Goal: Information Seeking & Learning: Learn about a topic

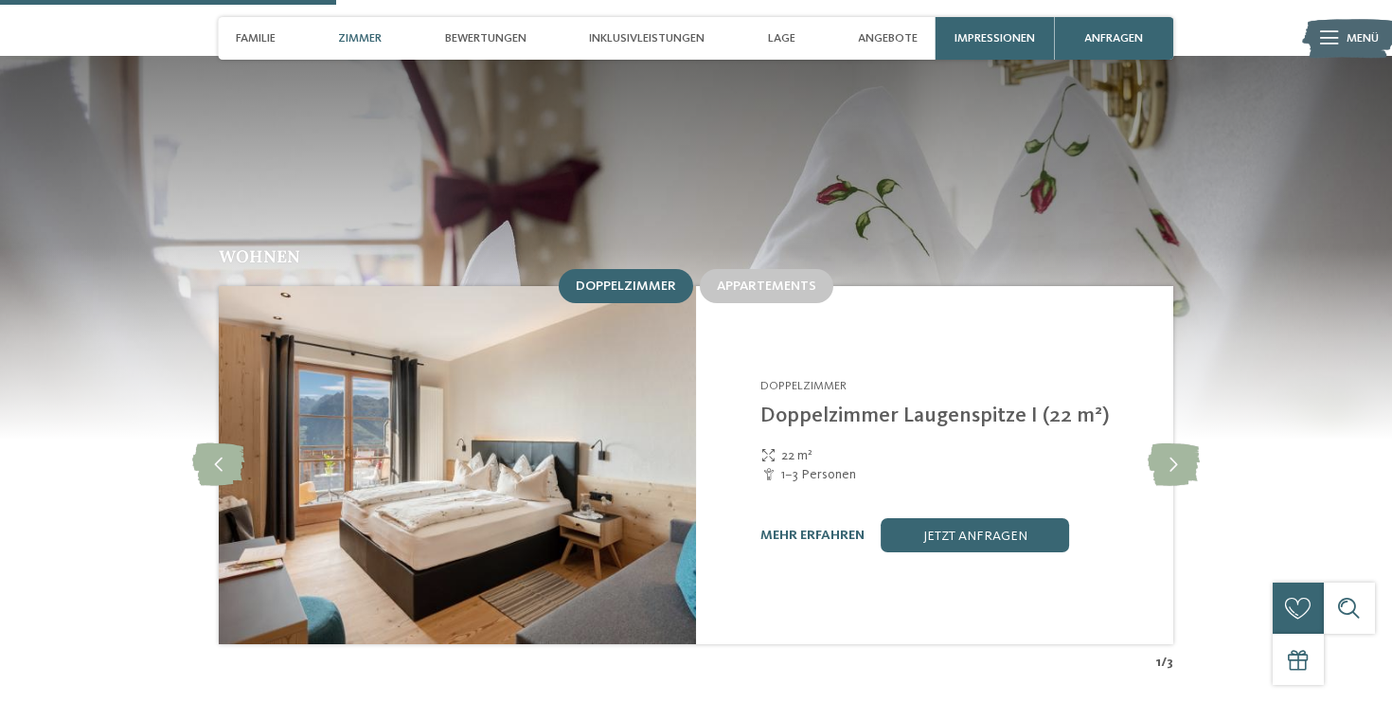
scroll to position [1630, 0]
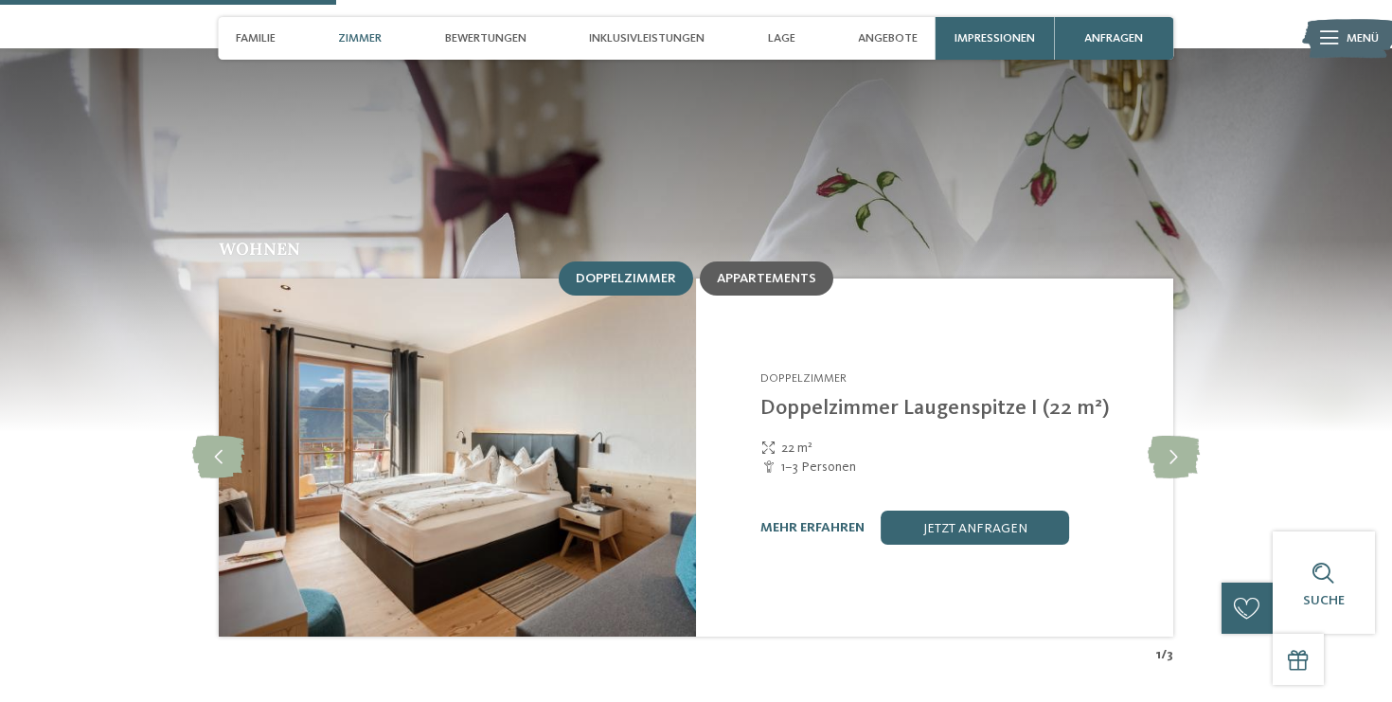
click at [778, 272] on span "Appartements" at bounding box center [766, 278] width 99 height 13
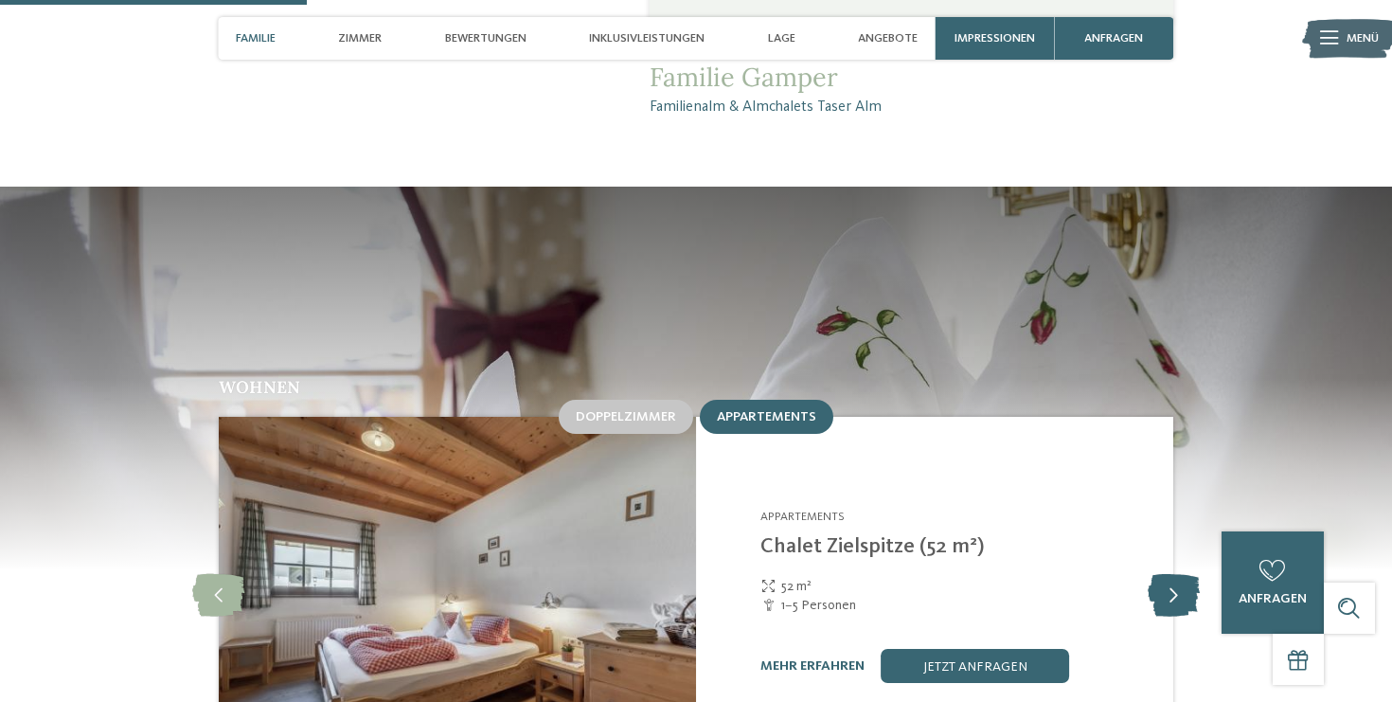
scroll to position [1485, 0]
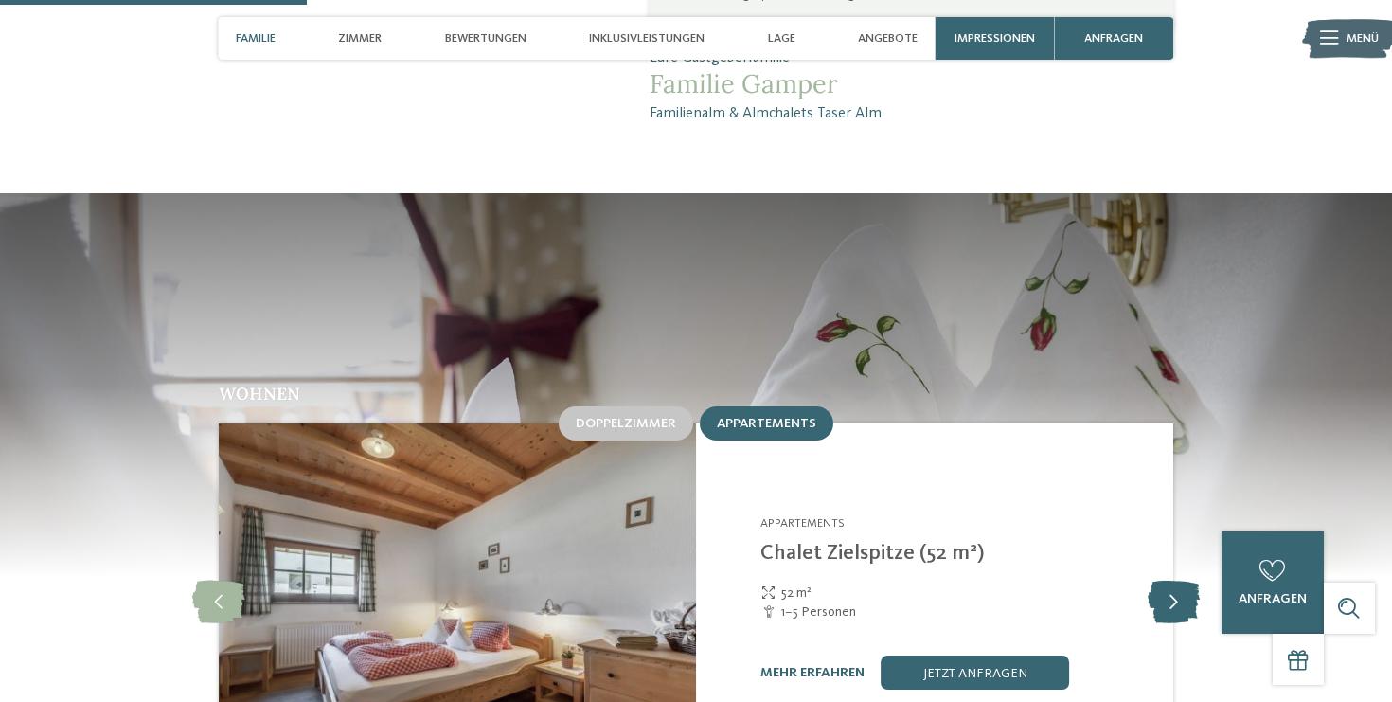
click at [1174, 581] on icon at bounding box center [1174, 602] width 52 height 43
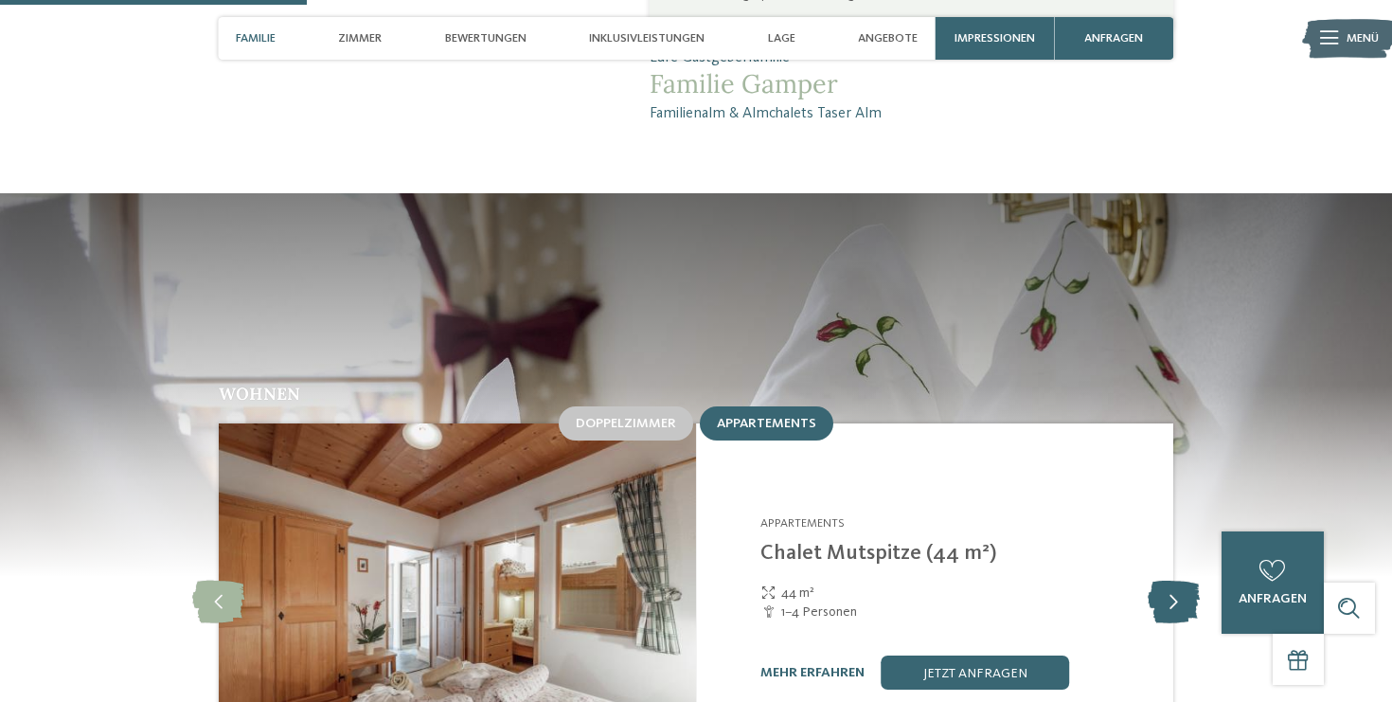
click at [1174, 581] on icon at bounding box center [1174, 602] width 52 height 43
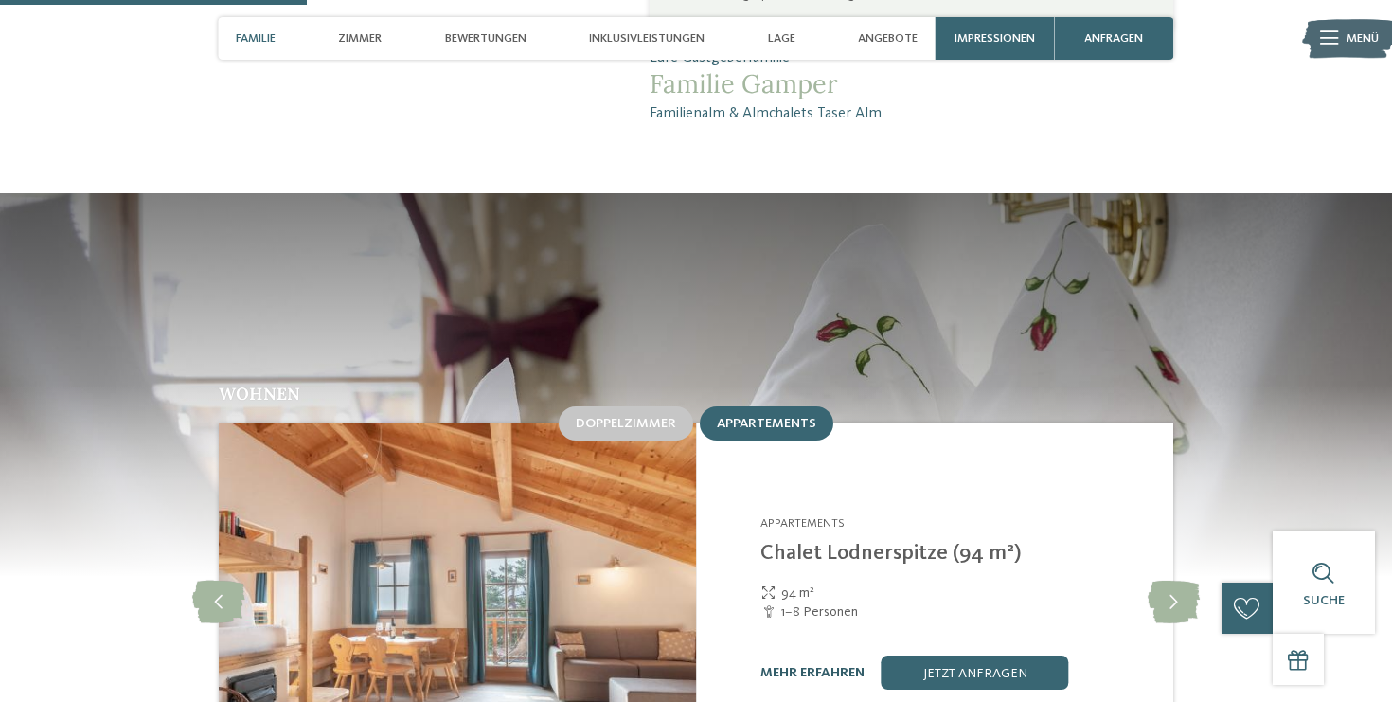
click at [804, 666] on link "mehr erfahren" at bounding box center [813, 672] width 104 height 13
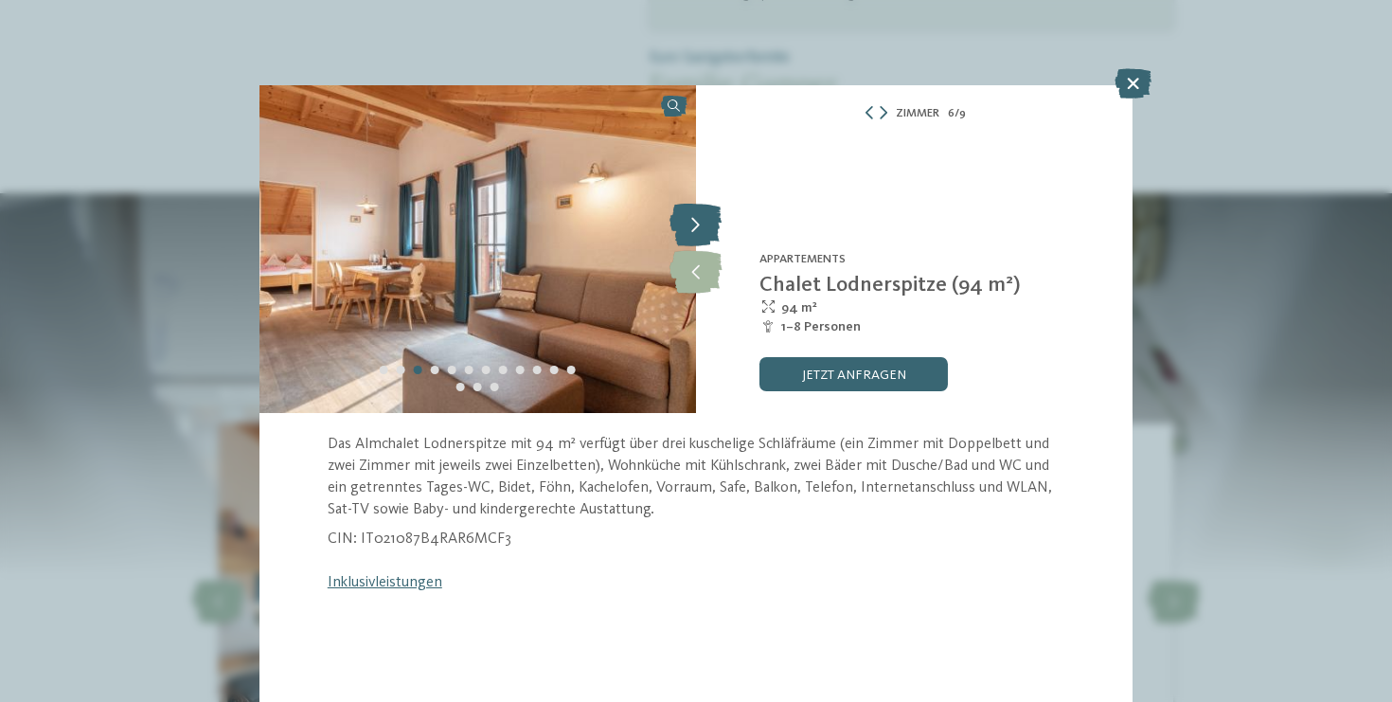
click at [692, 227] on icon at bounding box center [696, 226] width 52 height 43
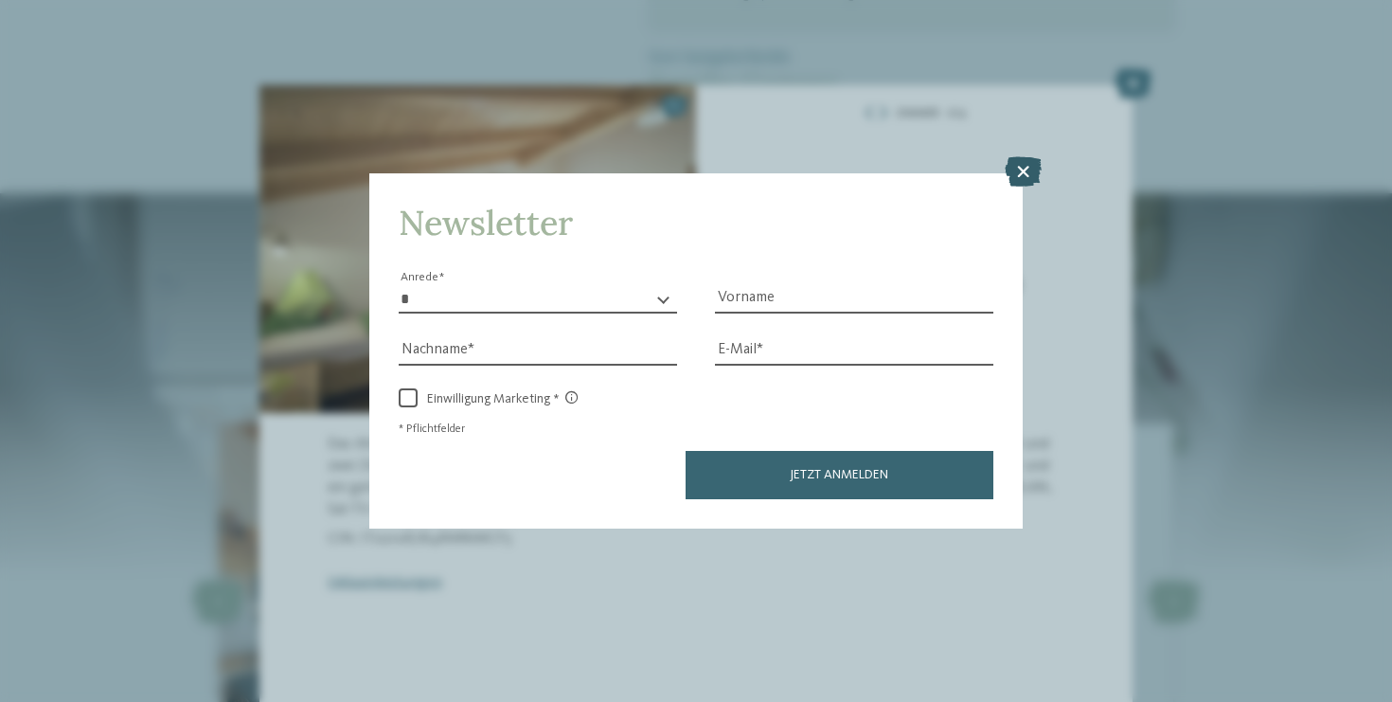
click at [1018, 175] on icon at bounding box center [1023, 171] width 37 height 30
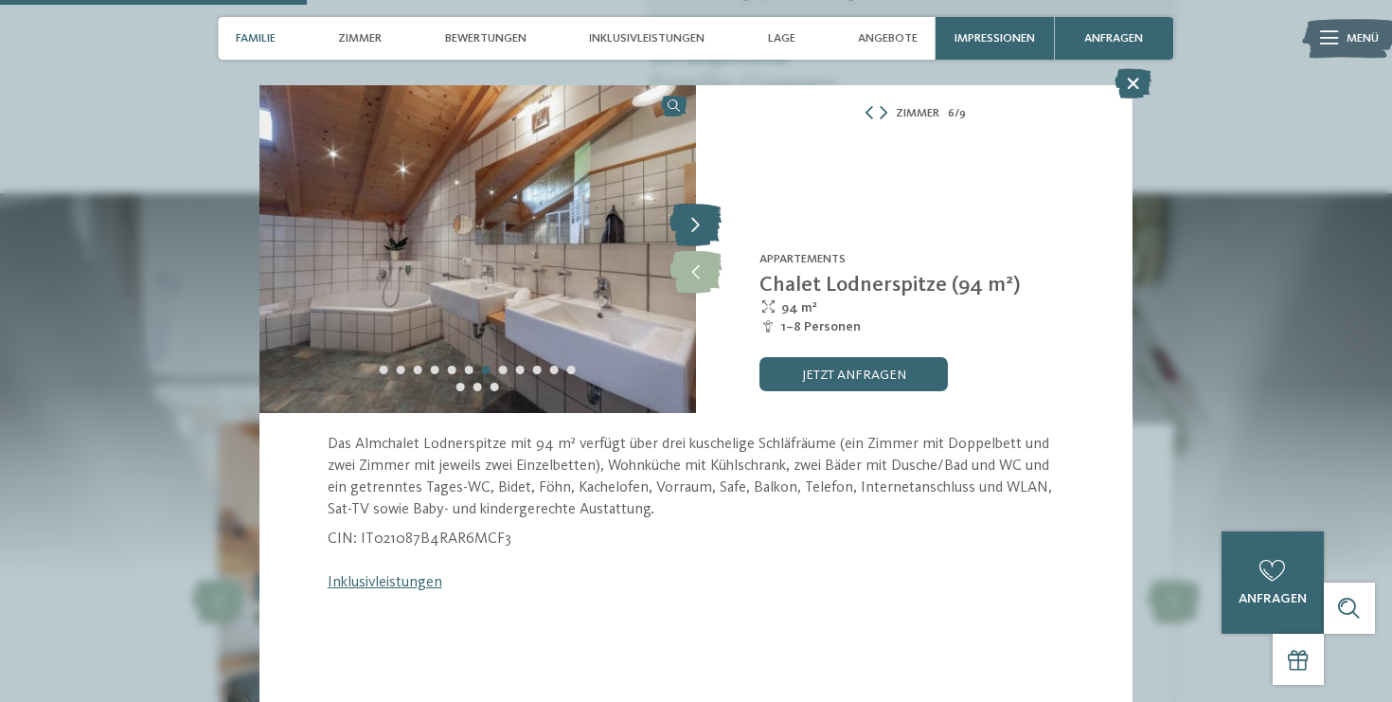
click at [693, 224] on icon at bounding box center [696, 226] width 52 height 43
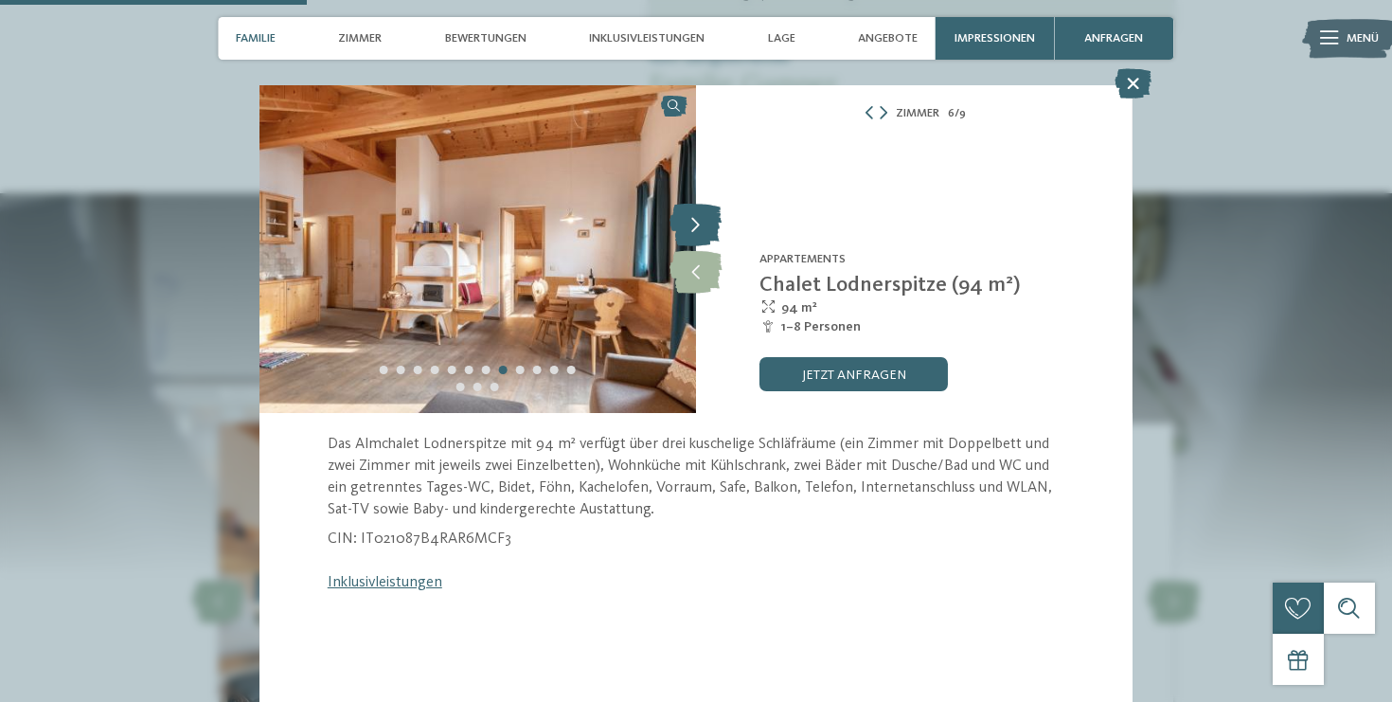
click at [692, 224] on icon at bounding box center [696, 226] width 52 height 43
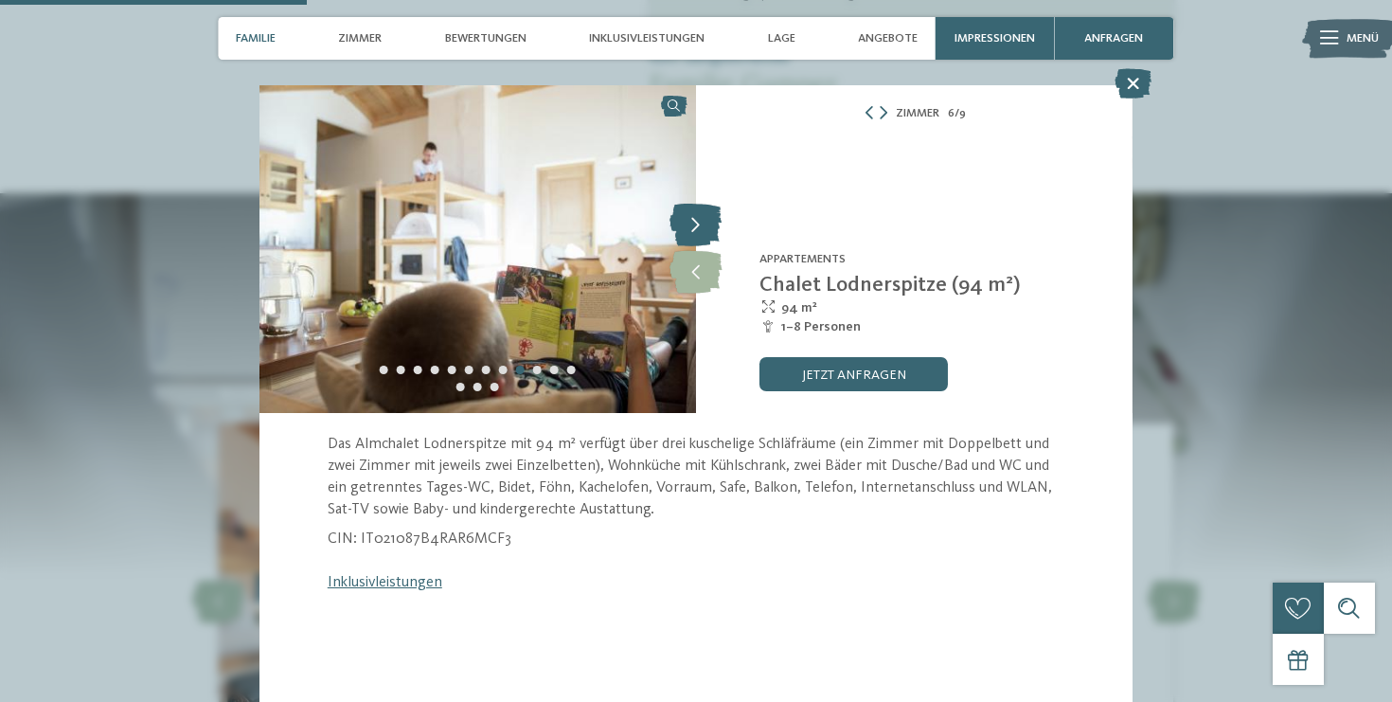
click at [705, 221] on icon at bounding box center [696, 226] width 52 height 43
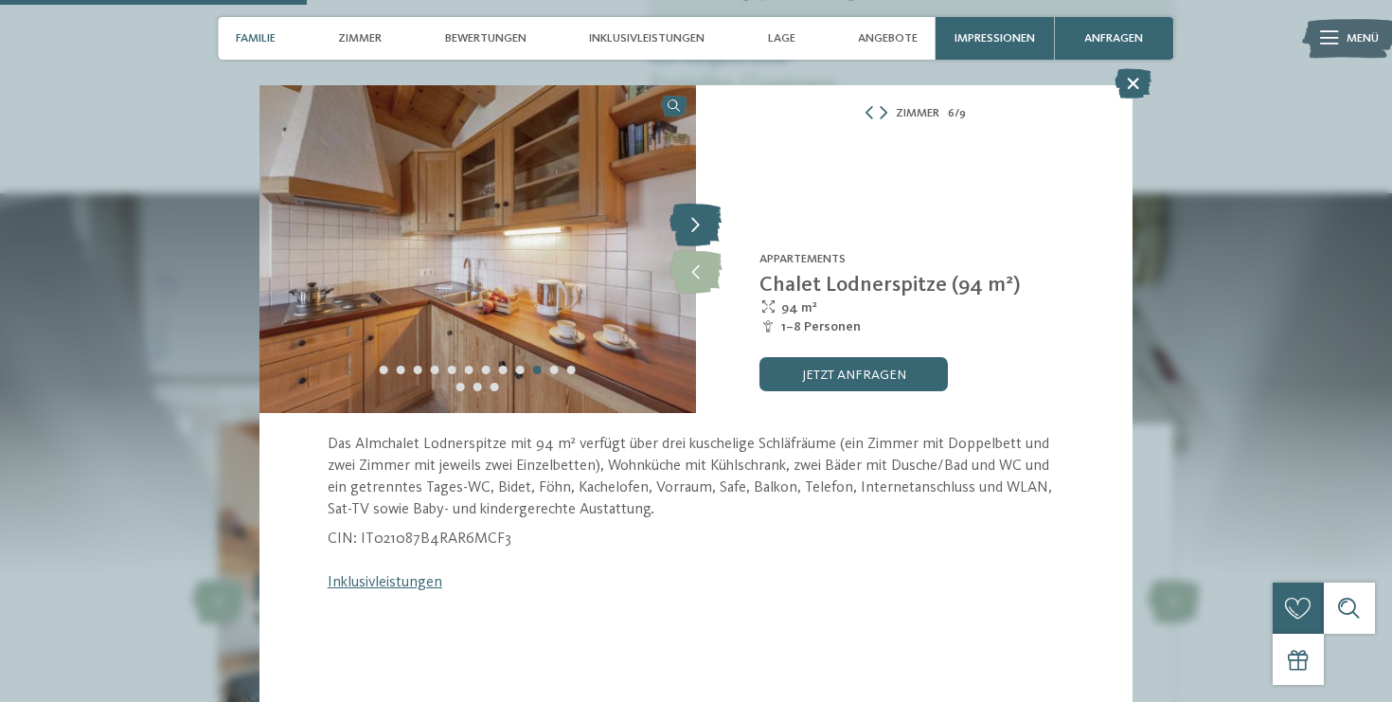
click at [690, 223] on icon at bounding box center [696, 226] width 52 height 43
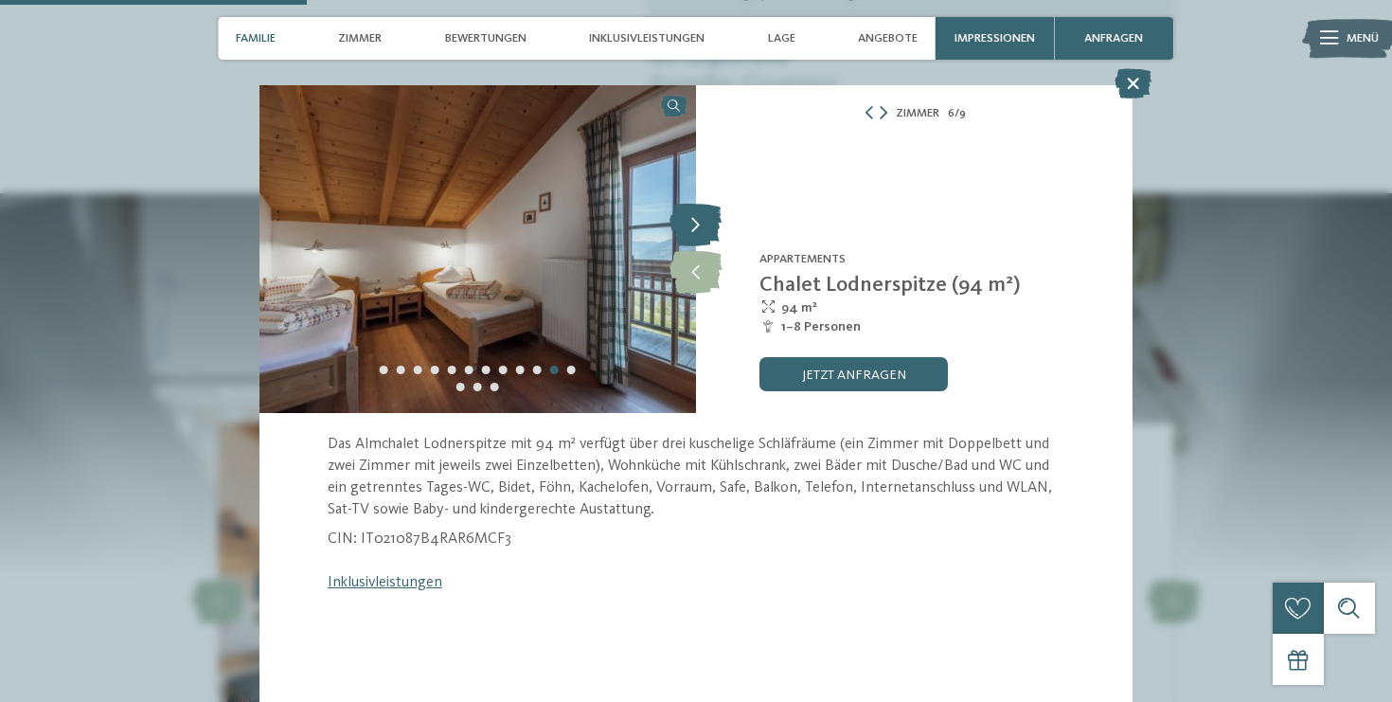
click at [690, 223] on icon at bounding box center [696, 226] width 52 height 43
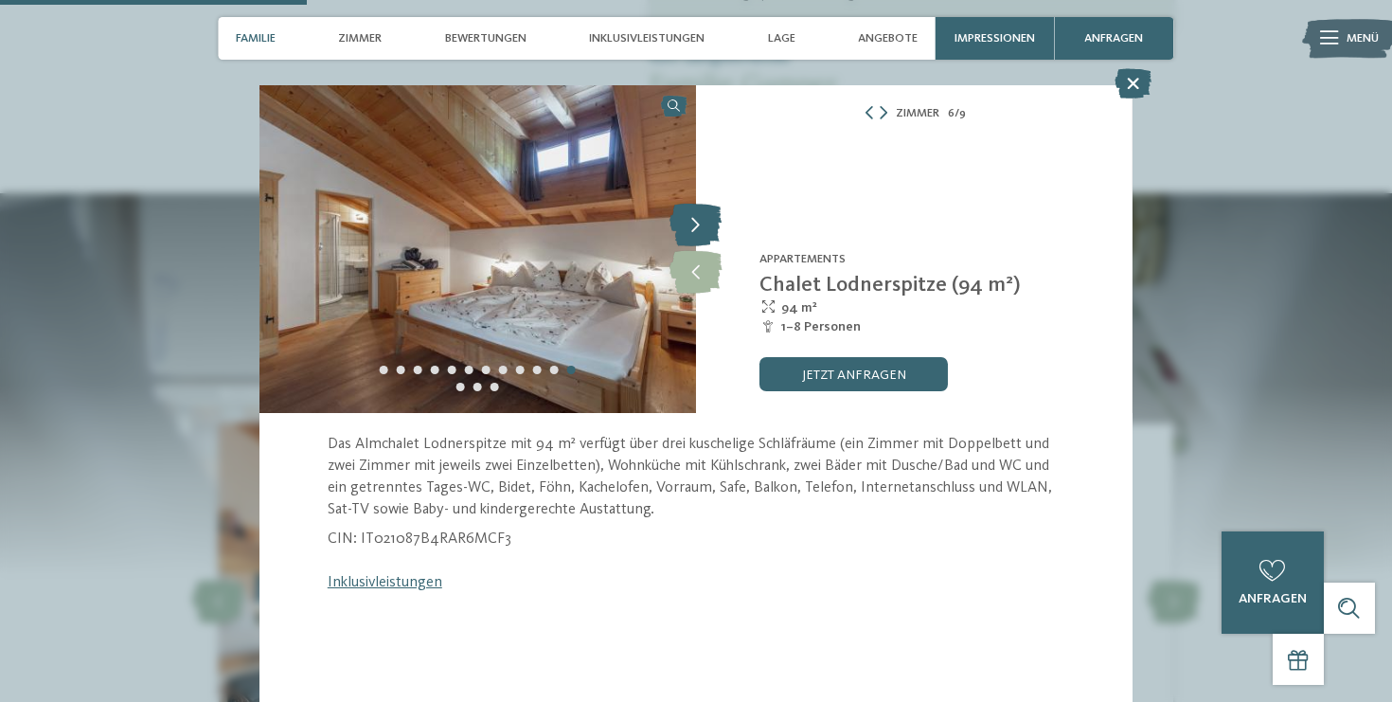
click at [696, 224] on icon at bounding box center [696, 226] width 52 height 43
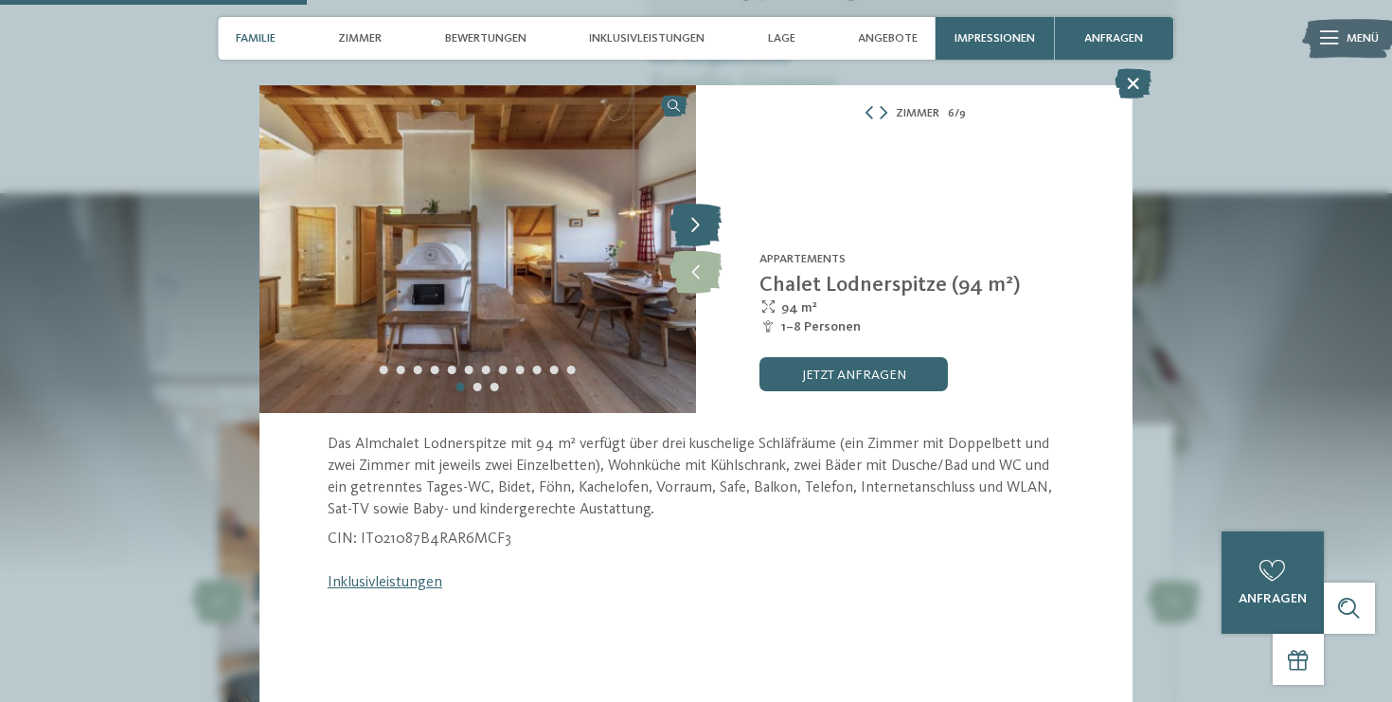
click at [696, 224] on icon at bounding box center [696, 226] width 52 height 43
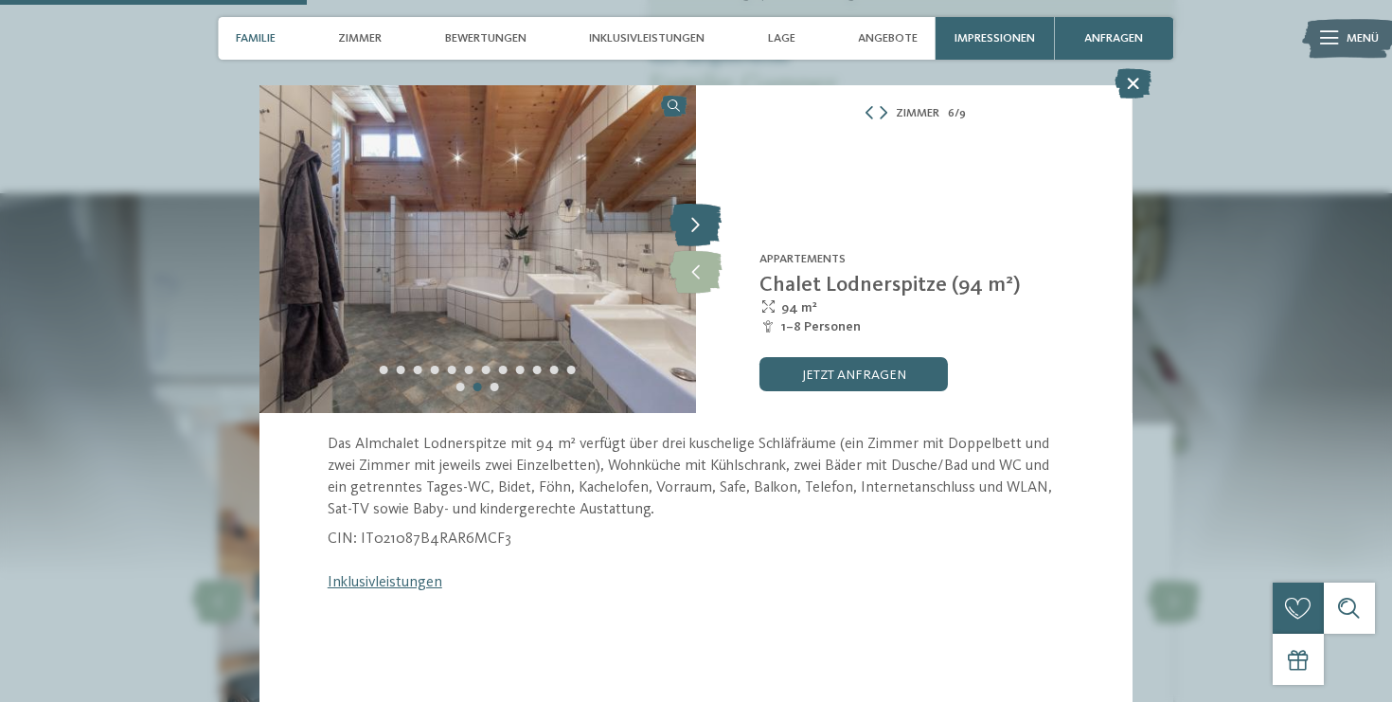
click at [696, 224] on icon at bounding box center [696, 226] width 52 height 43
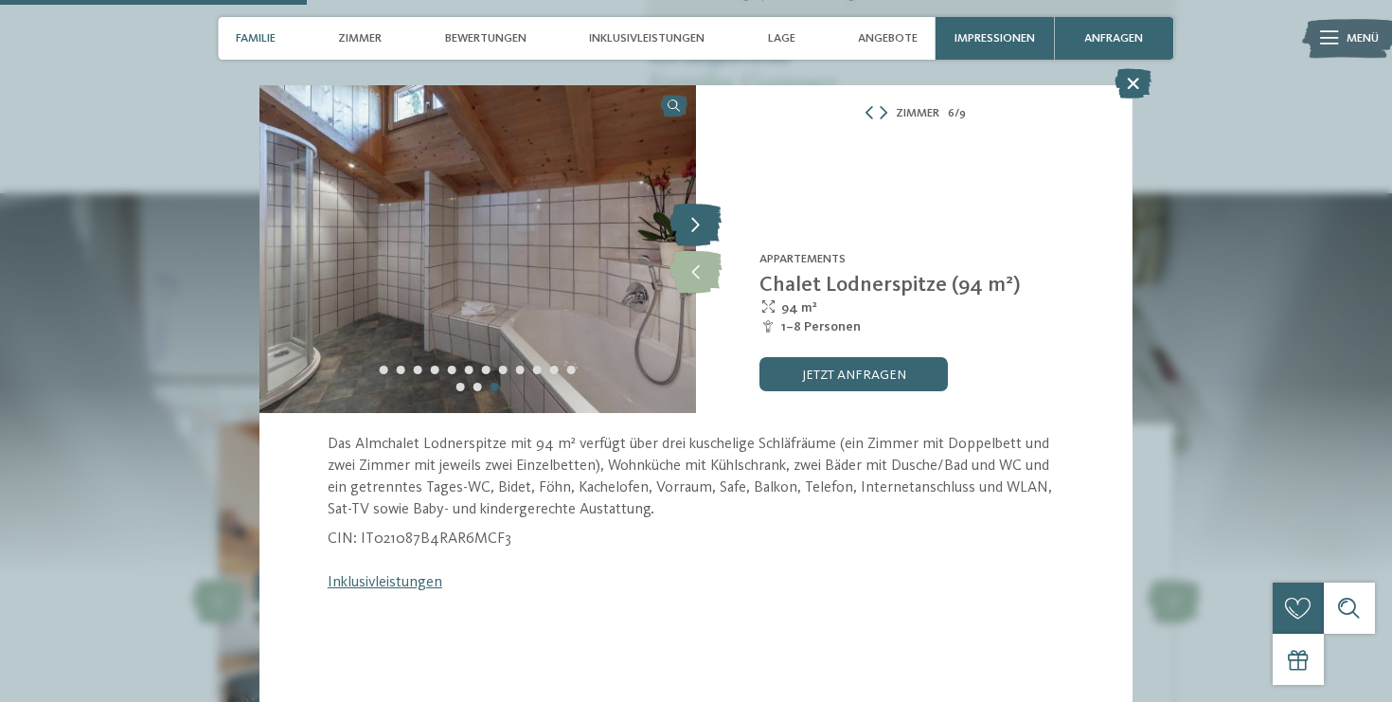
click at [696, 224] on icon at bounding box center [696, 226] width 52 height 43
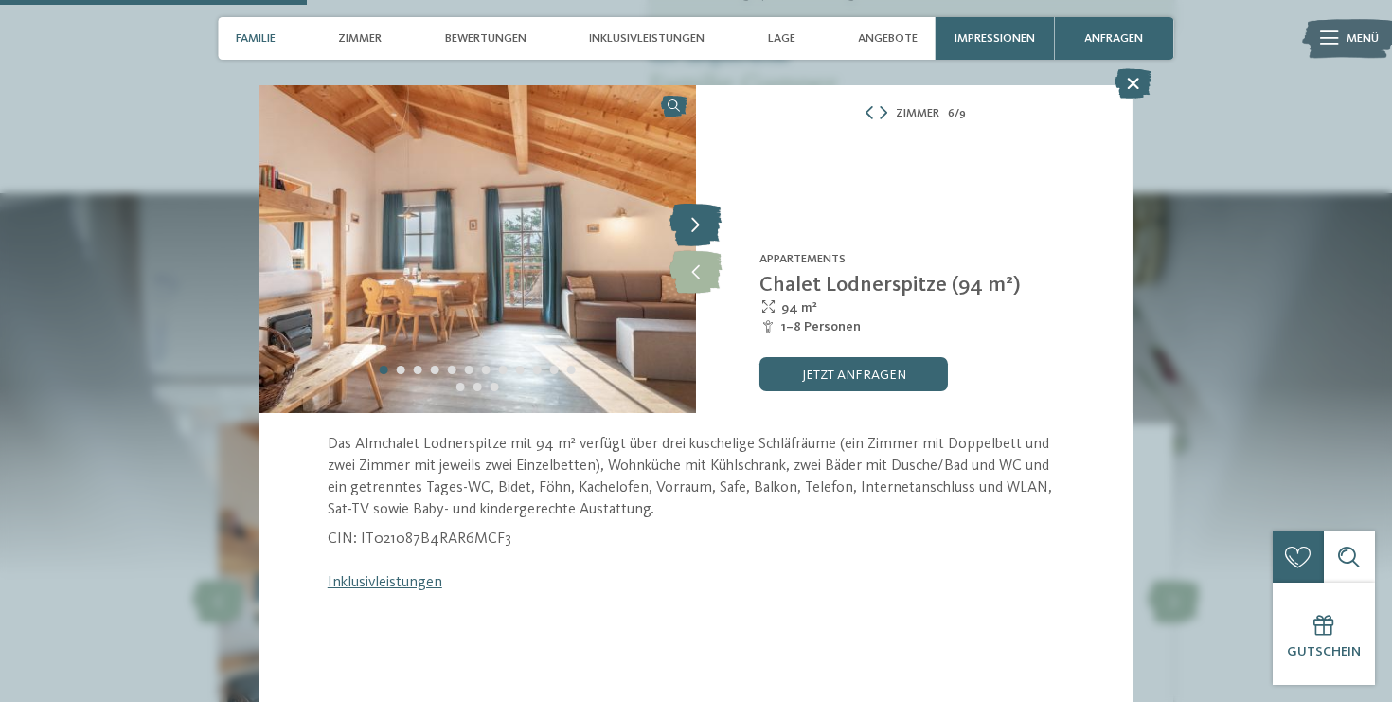
click at [696, 225] on icon at bounding box center [696, 226] width 52 height 43
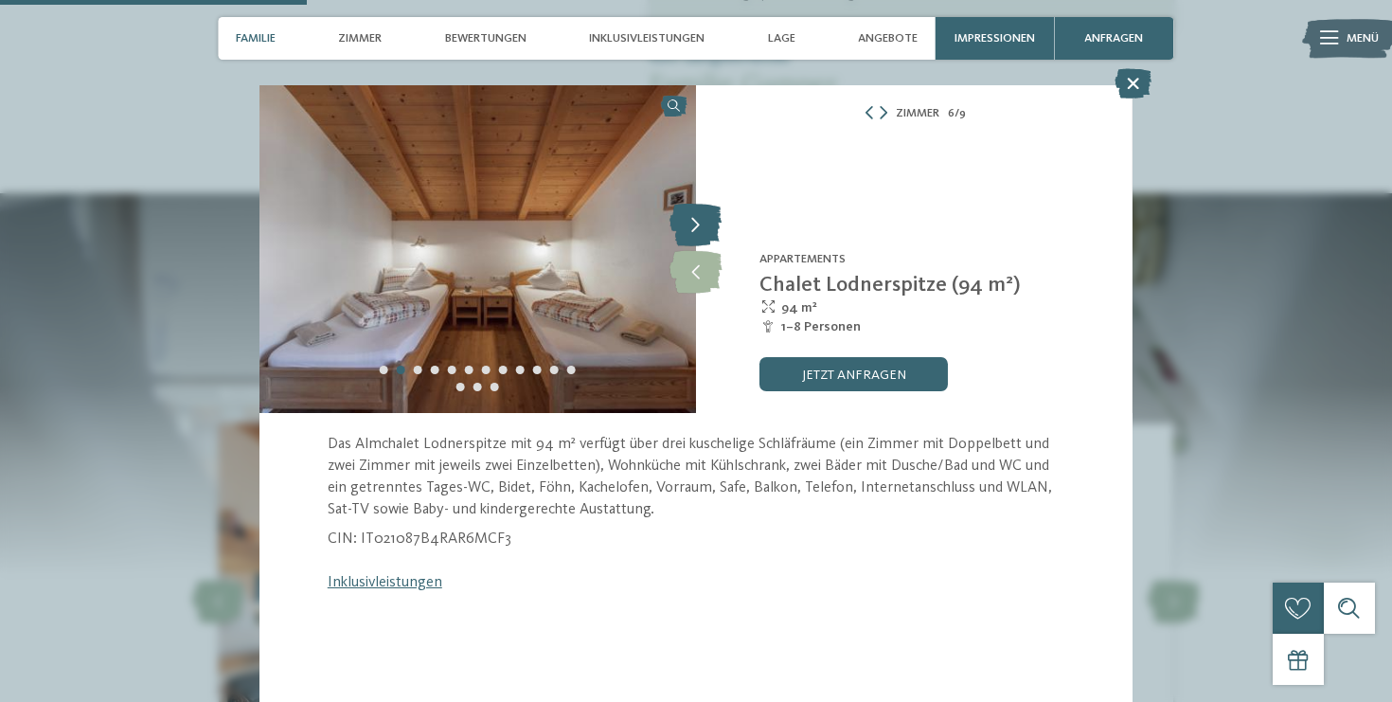
click at [696, 225] on icon at bounding box center [696, 226] width 52 height 43
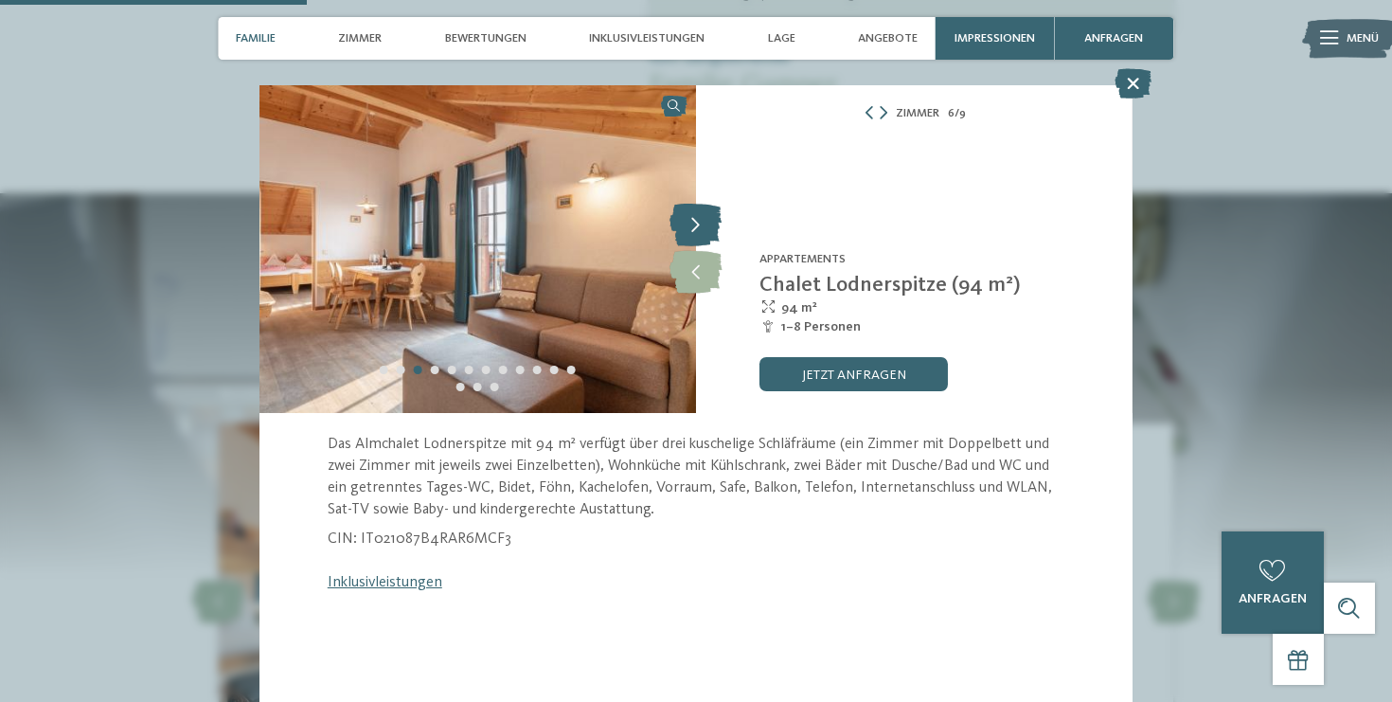
click at [696, 225] on icon at bounding box center [696, 226] width 52 height 43
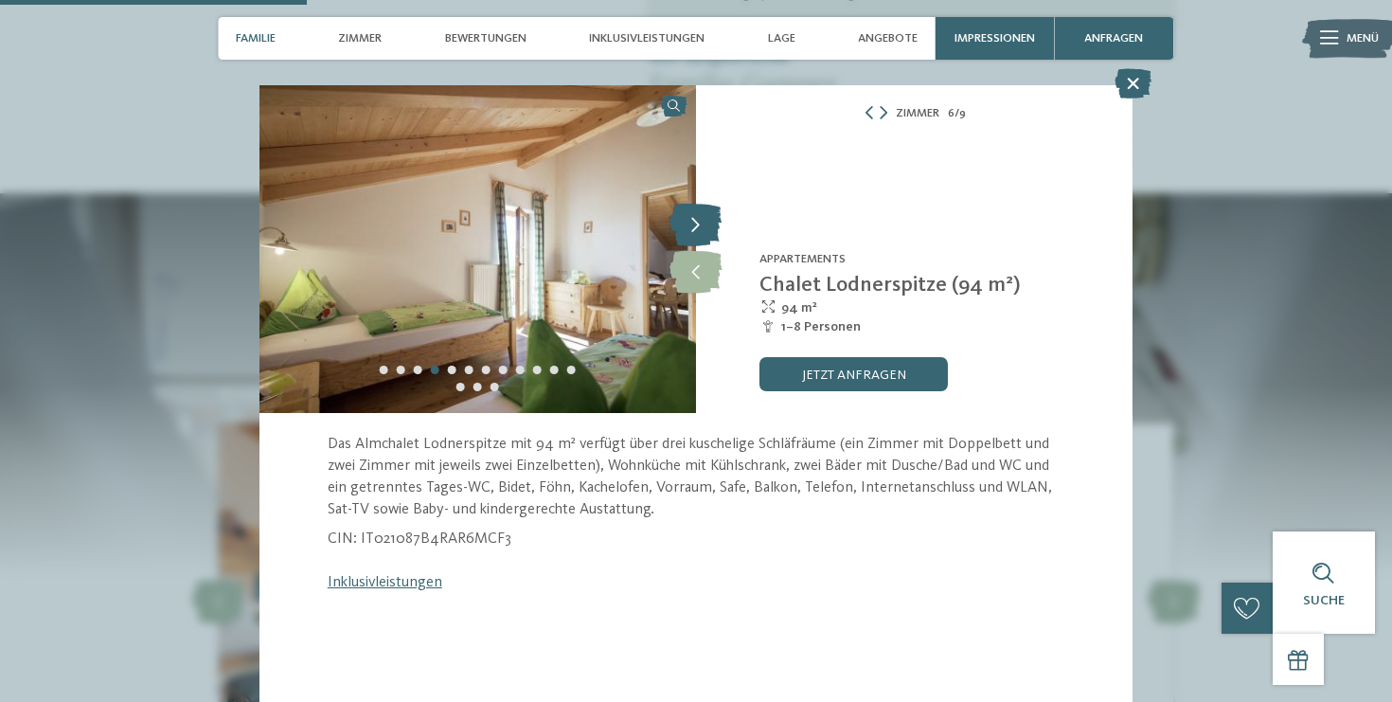
click at [696, 225] on icon at bounding box center [696, 226] width 52 height 43
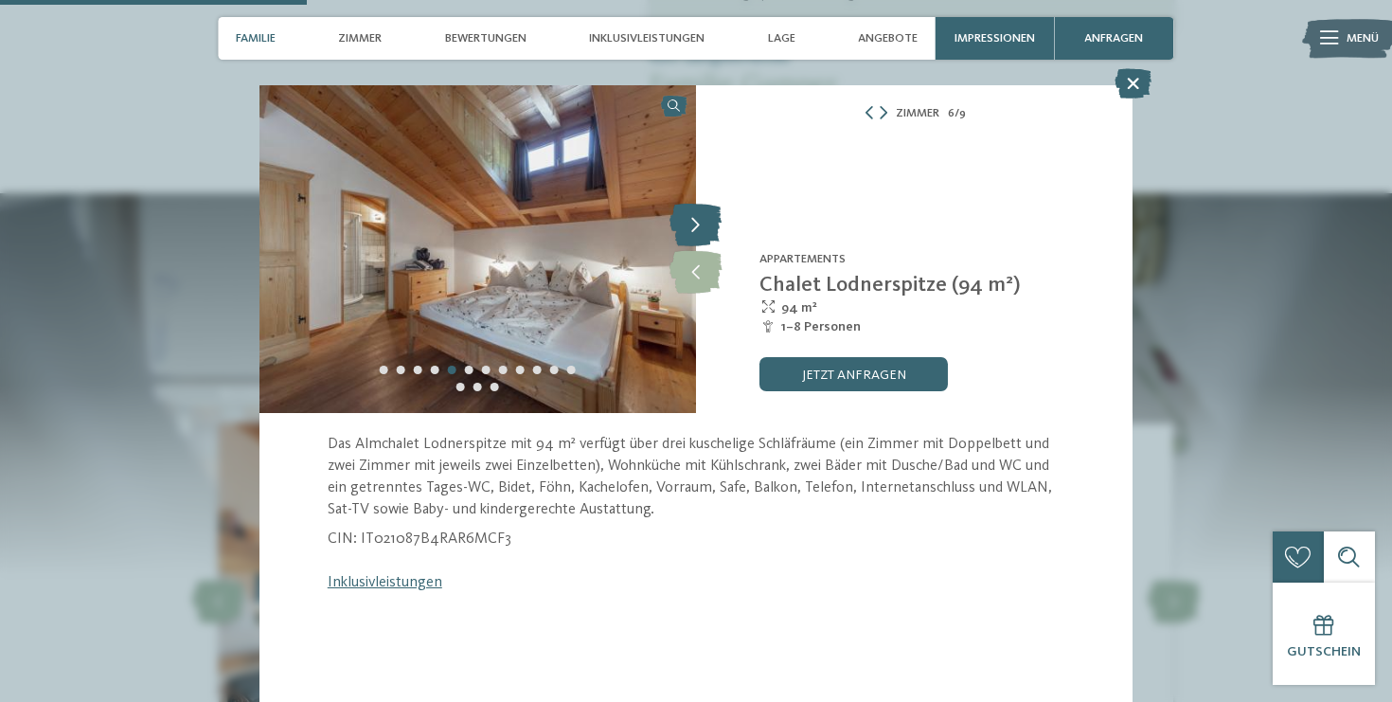
click at [696, 225] on icon at bounding box center [696, 226] width 52 height 43
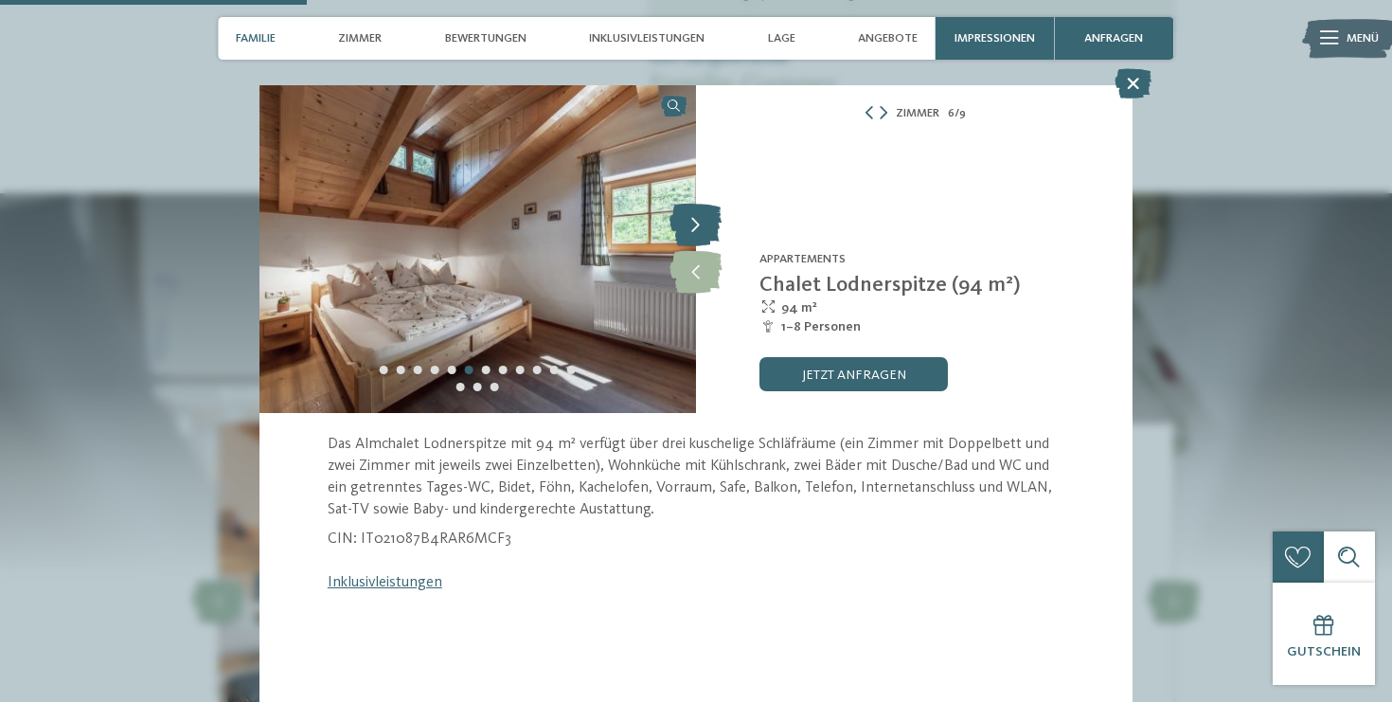
click at [696, 225] on icon at bounding box center [696, 226] width 52 height 43
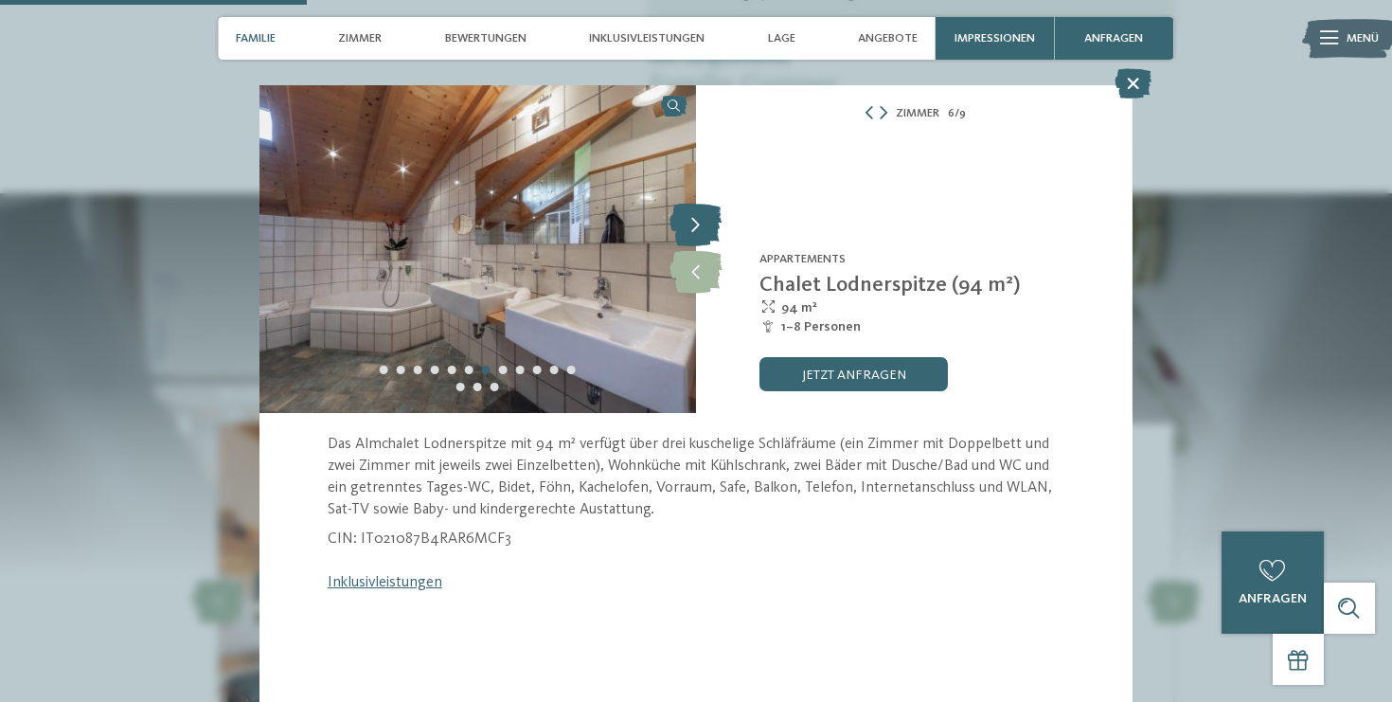
click at [696, 225] on icon at bounding box center [696, 226] width 52 height 43
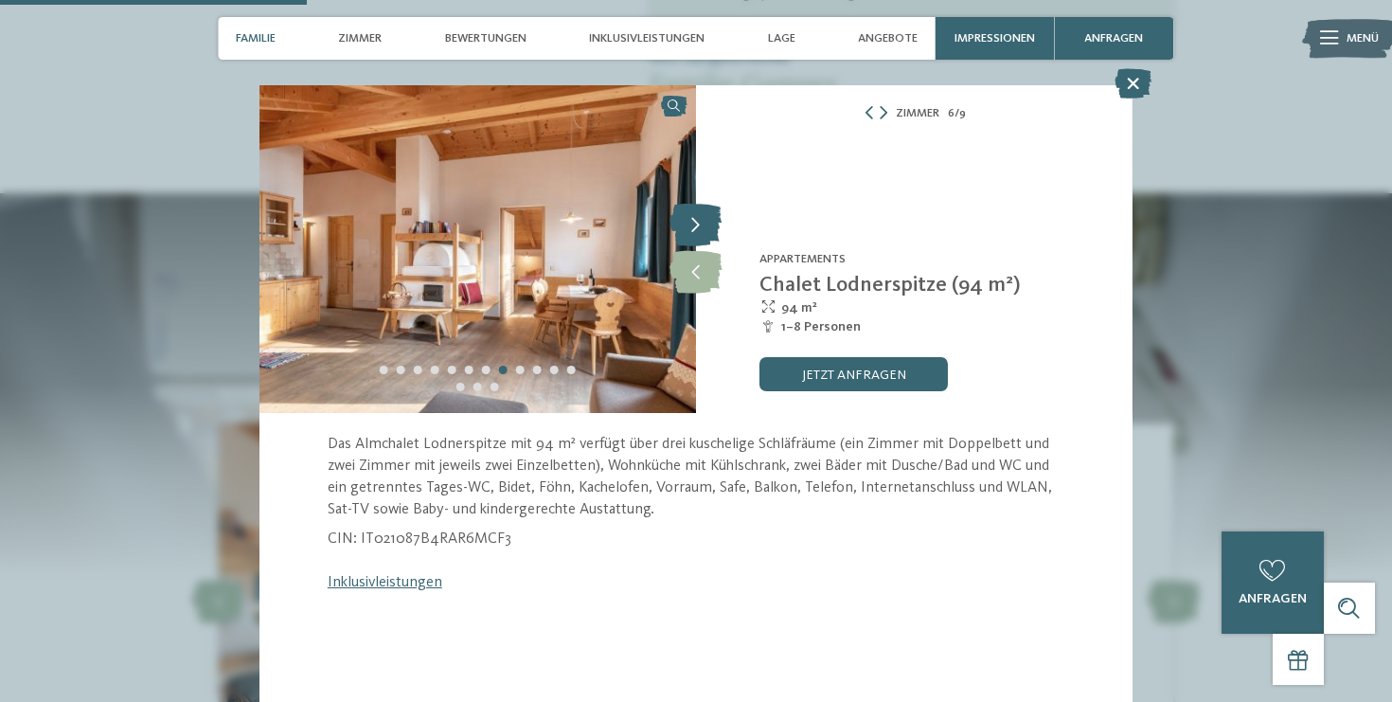
click at [696, 225] on icon at bounding box center [696, 226] width 52 height 43
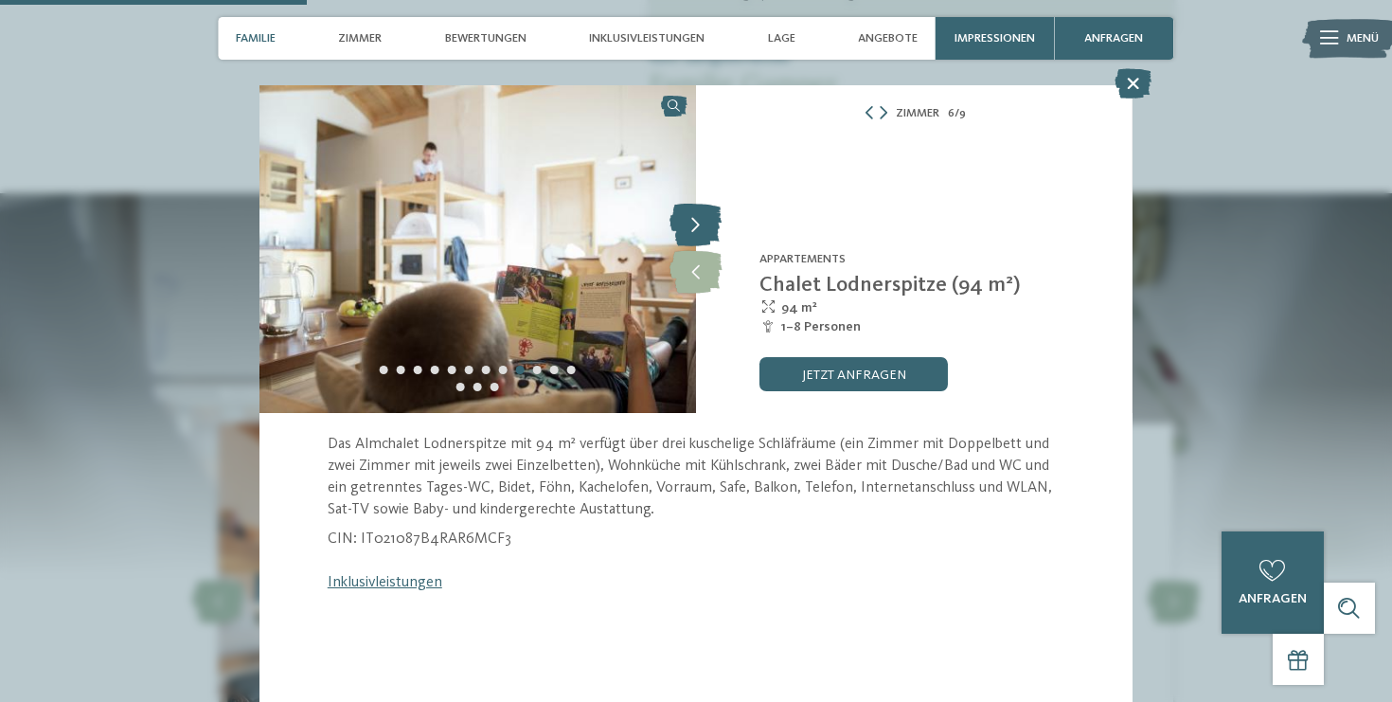
click at [696, 225] on icon at bounding box center [696, 226] width 52 height 43
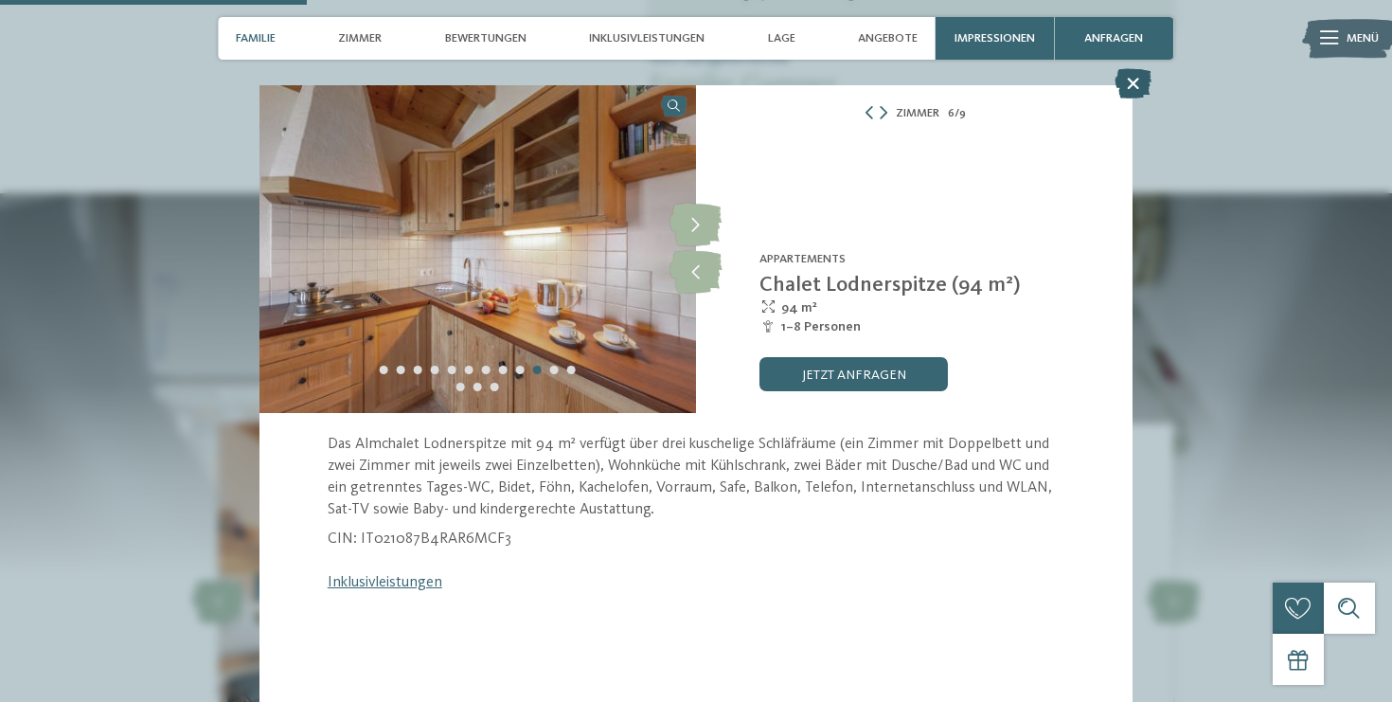
click at [1134, 81] on icon at bounding box center [1133, 83] width 37 height 30
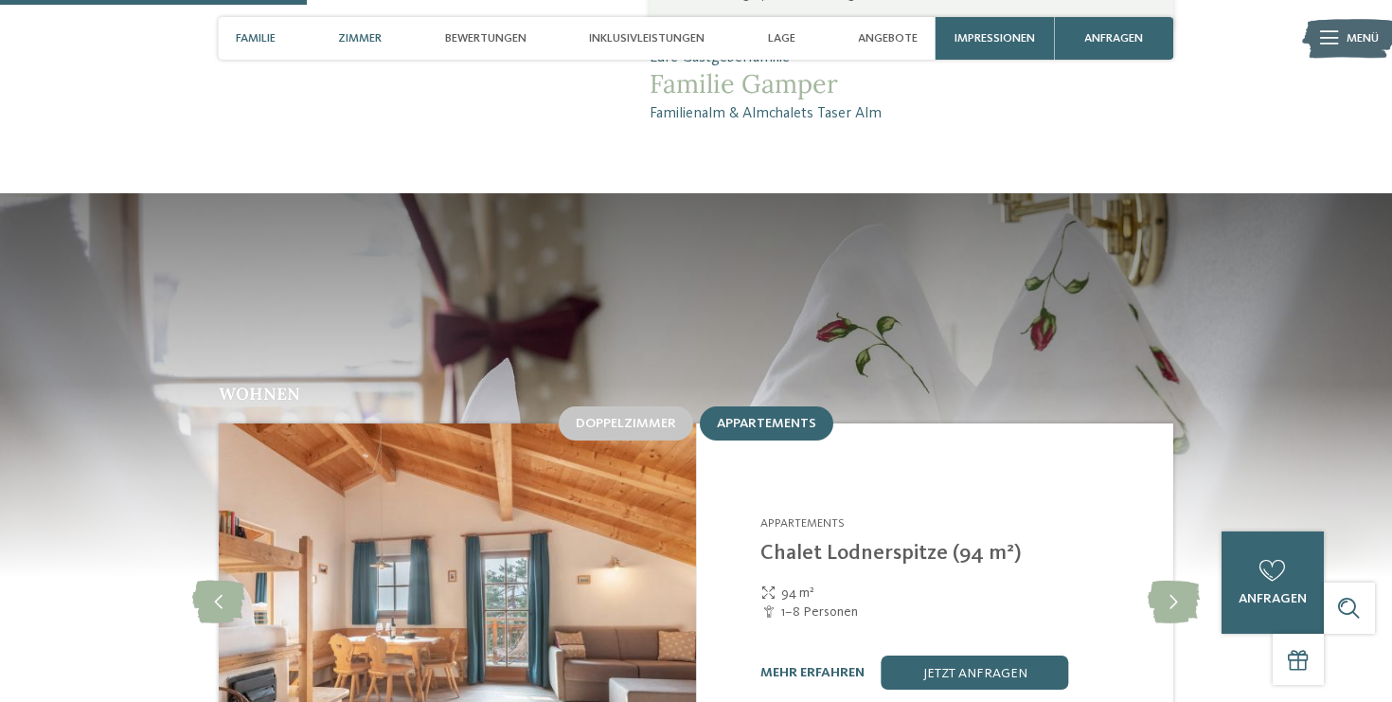
click at [357, 41] on span "Zimmer" at bounding box center [360, 38] width 44 height 14
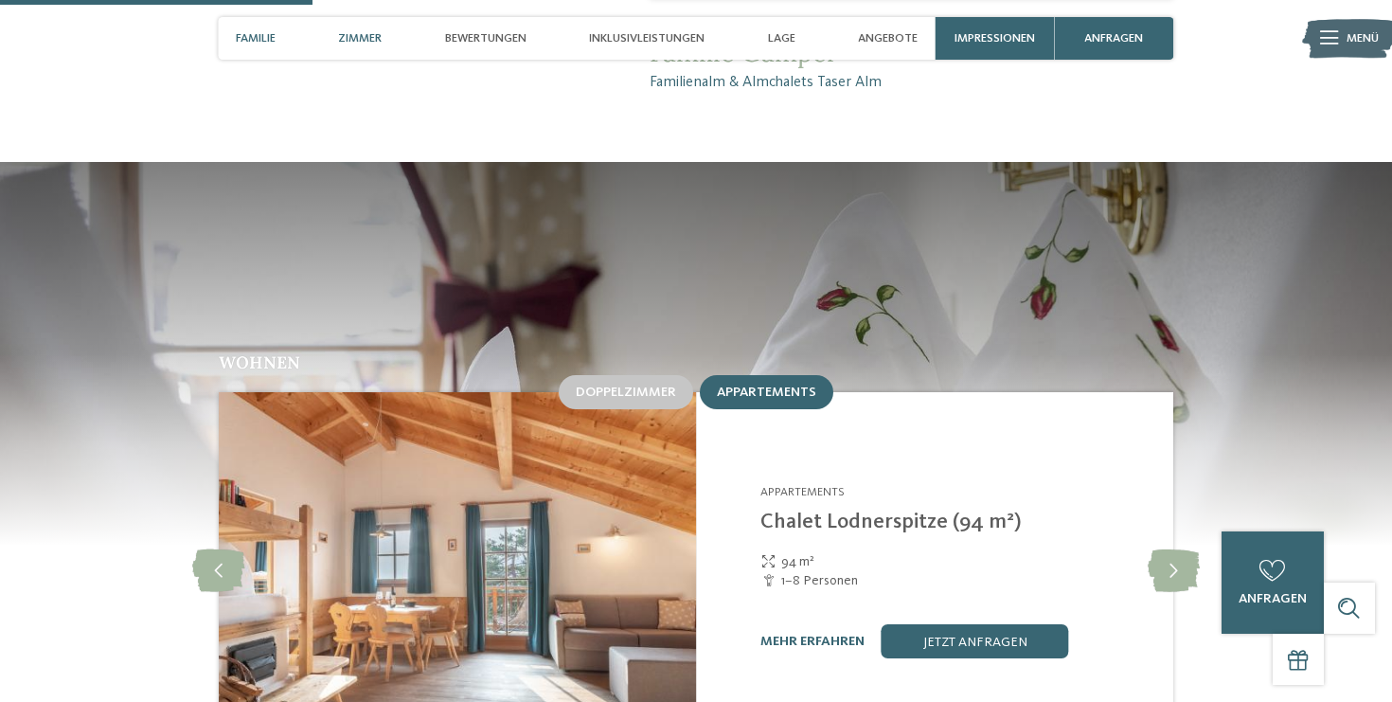
scroll to position [1518, 0]
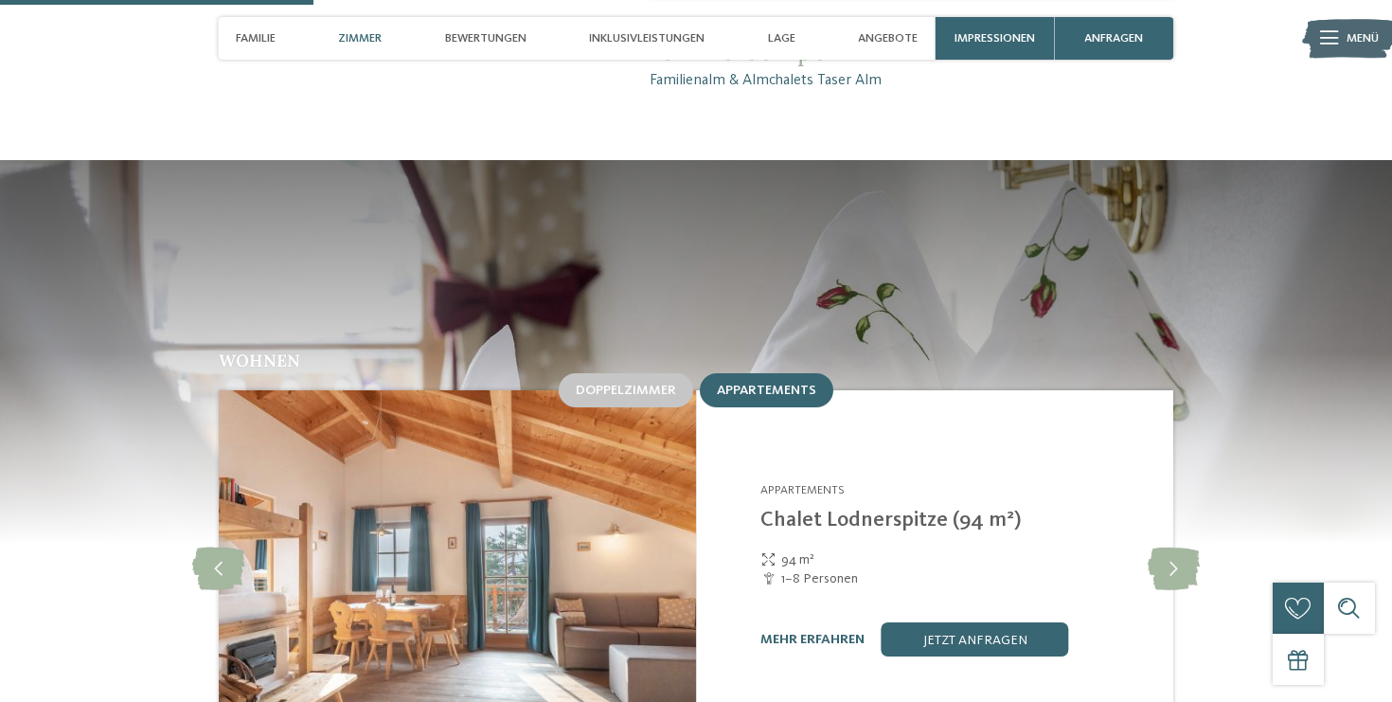
click at [357, 41] on span "Zimmer" at bounding box center [360, 38] width 44 height 14
